Goal: Information Seeking & Learning: Learn about a topic

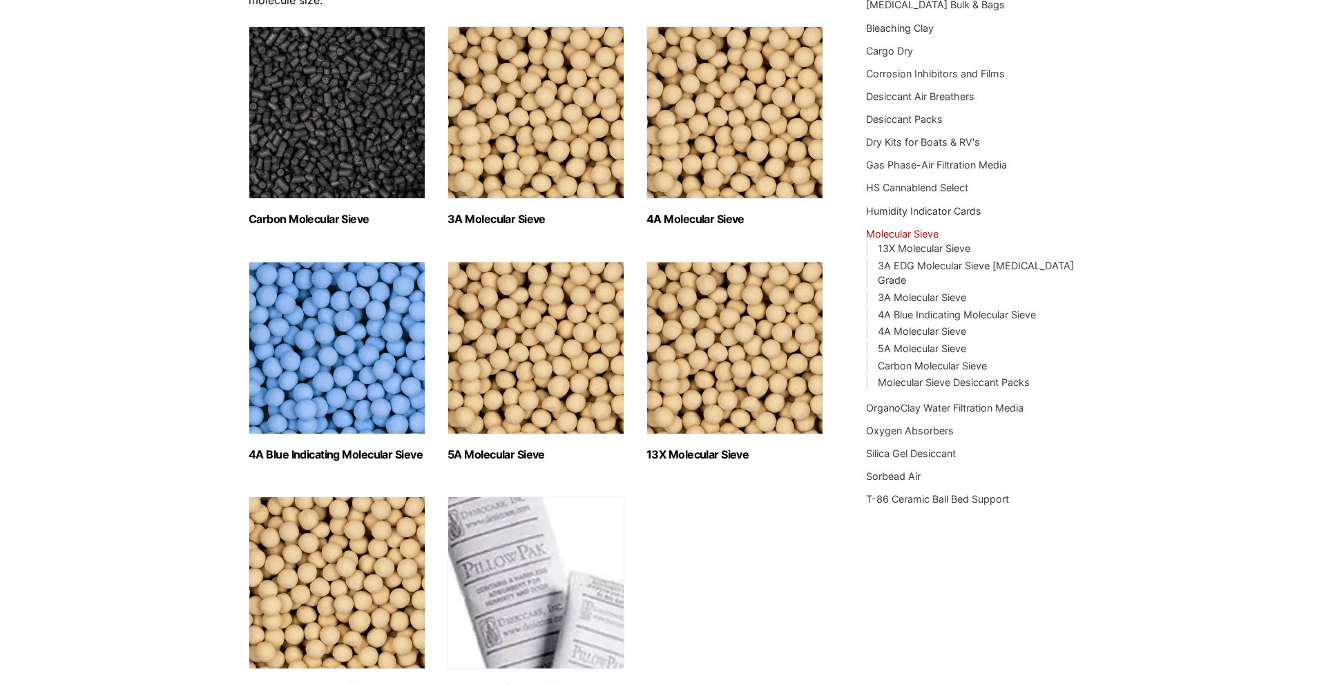
scroll to position [206, 0]
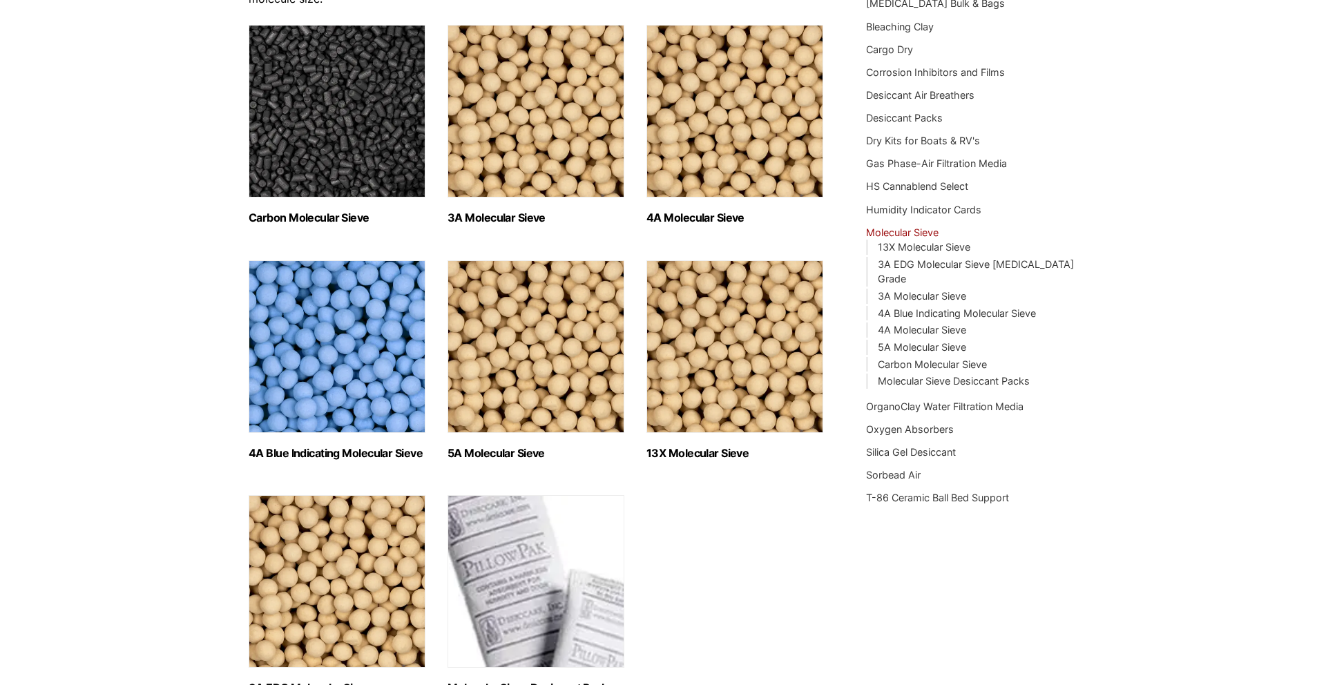
click at [663, 169] on img "Visit product category 4A Molecular Sieve" at bounding box center [734, 111] width 177 height 173
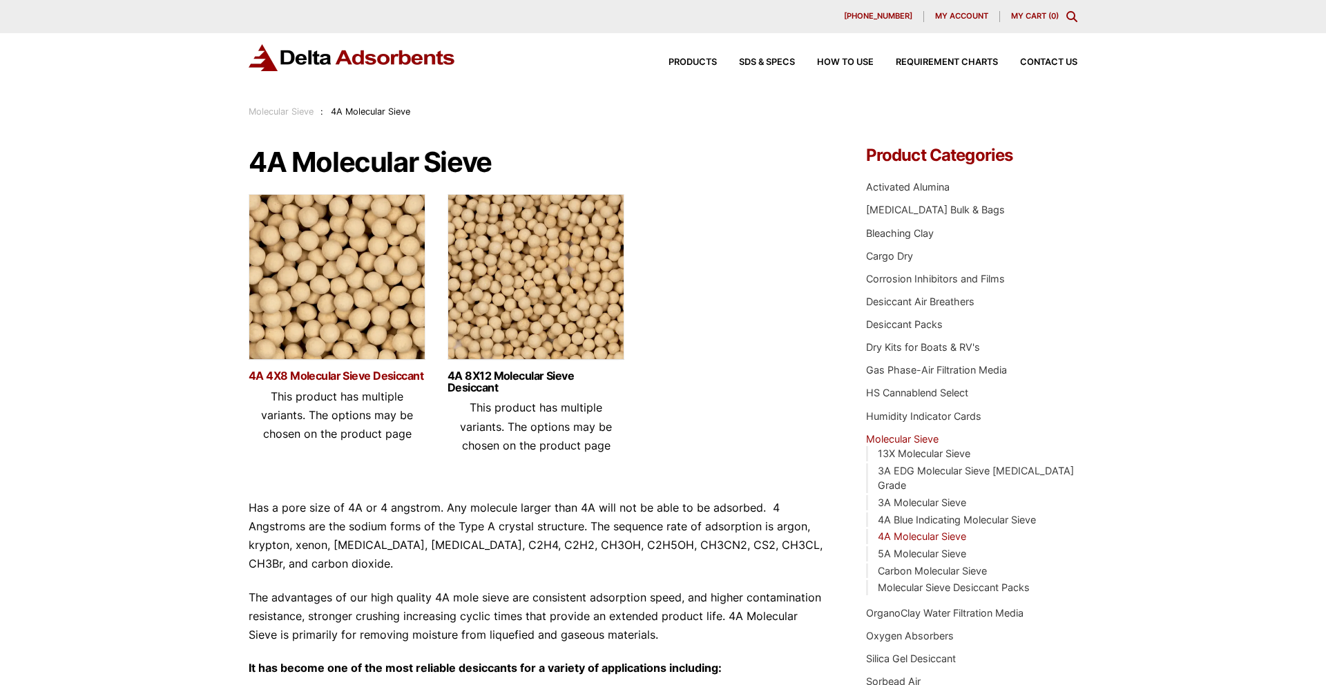
click at [406, 377] on link "4A 4X8 Molecular Sieve Desiccant" at bounding box center [337, 376] width 177 height 12
click at [487, 380] on link "4A 8X12 Molecular Sieve Desiccant" at bounding box center [535, 381] width 177 height 23
click at [924, 514] on link "4A Blue Indicating Molecular Sieve" at bounding box center [957, 520] width 158 height 12
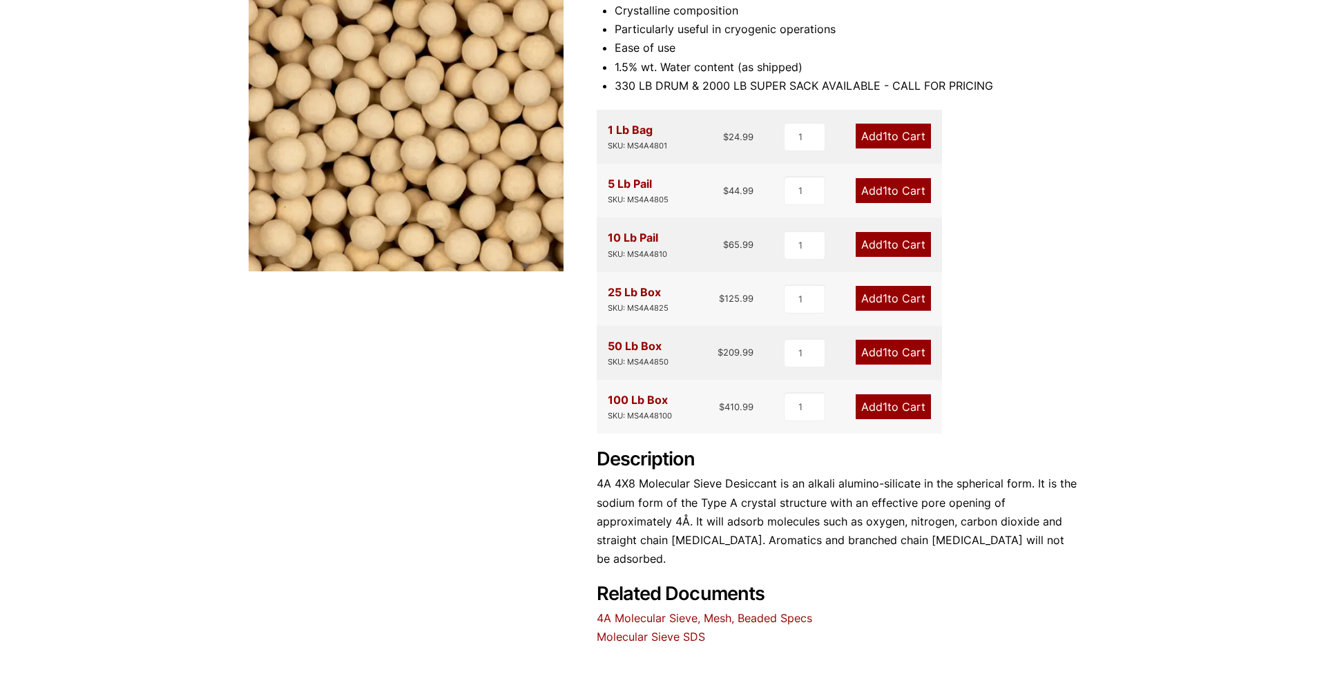
scroll to position [255, 0]
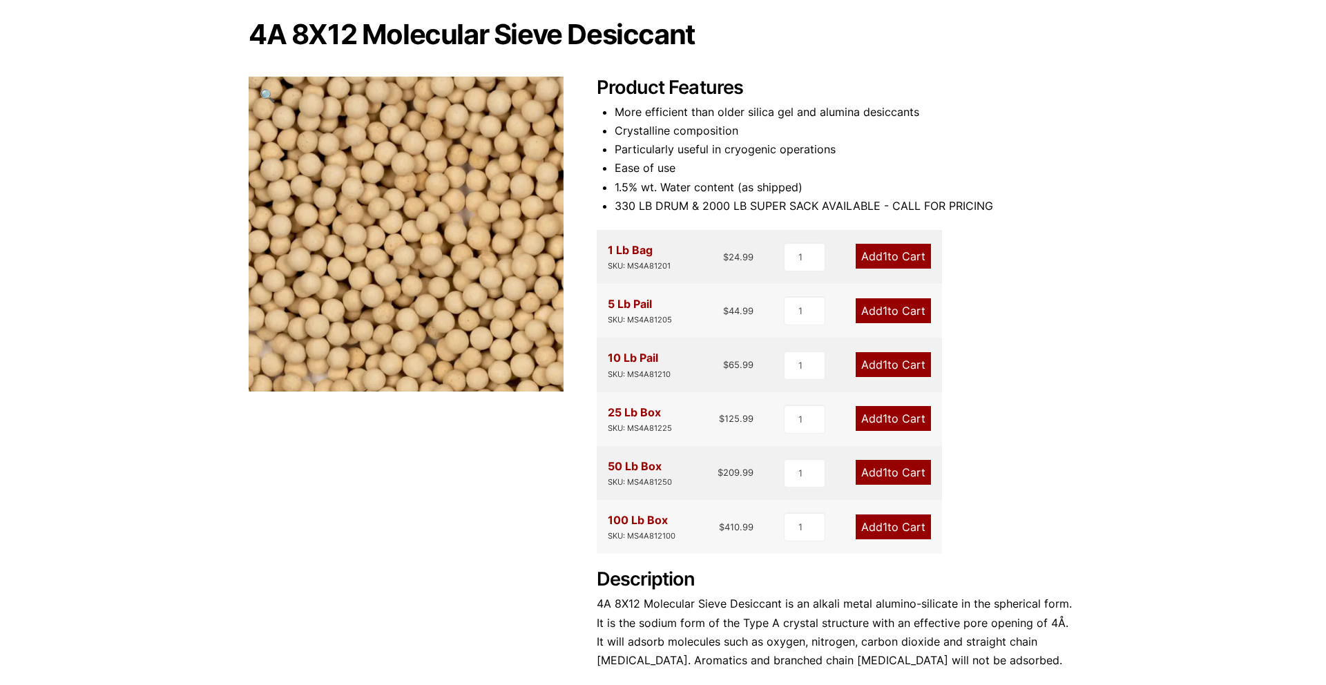
scroll to position [128, 0]
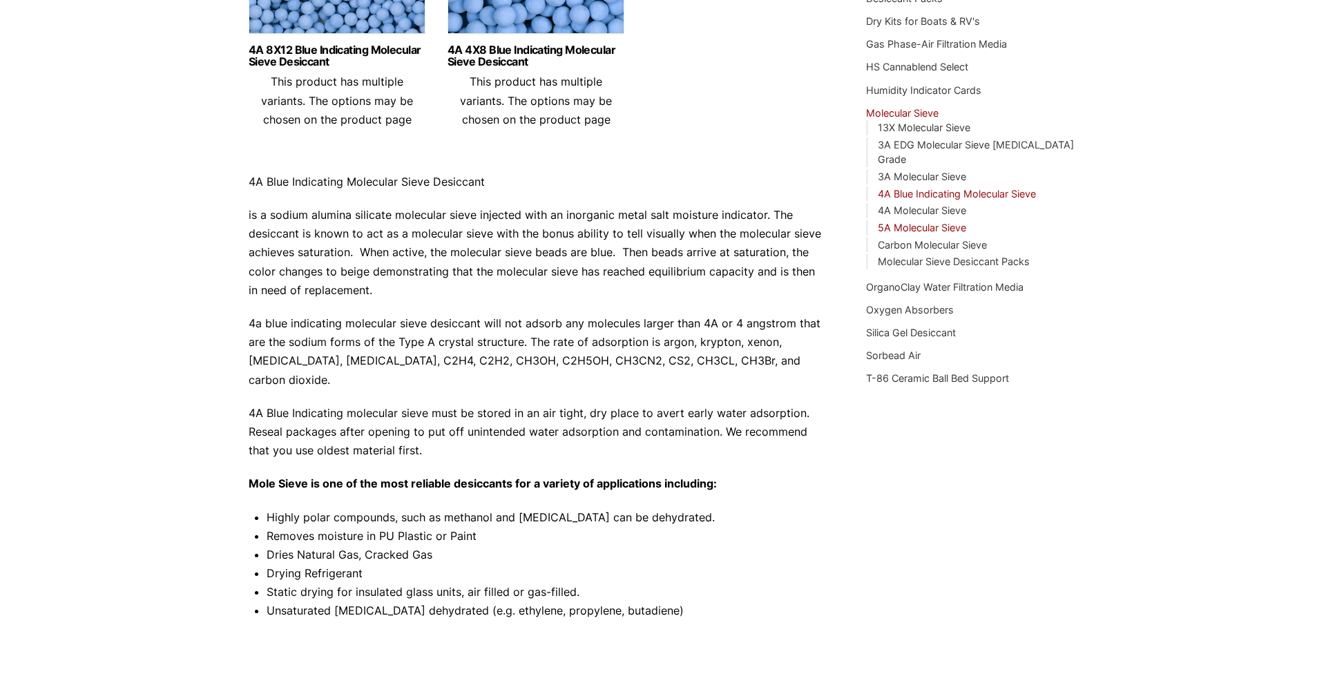
scroll to position [325, 0]
click at [917, 205] on link "4A Molecular Sieve" at bounding box center [922, 211] width 88 height 12
